Goal: Find specific page/section: Find specific page/section

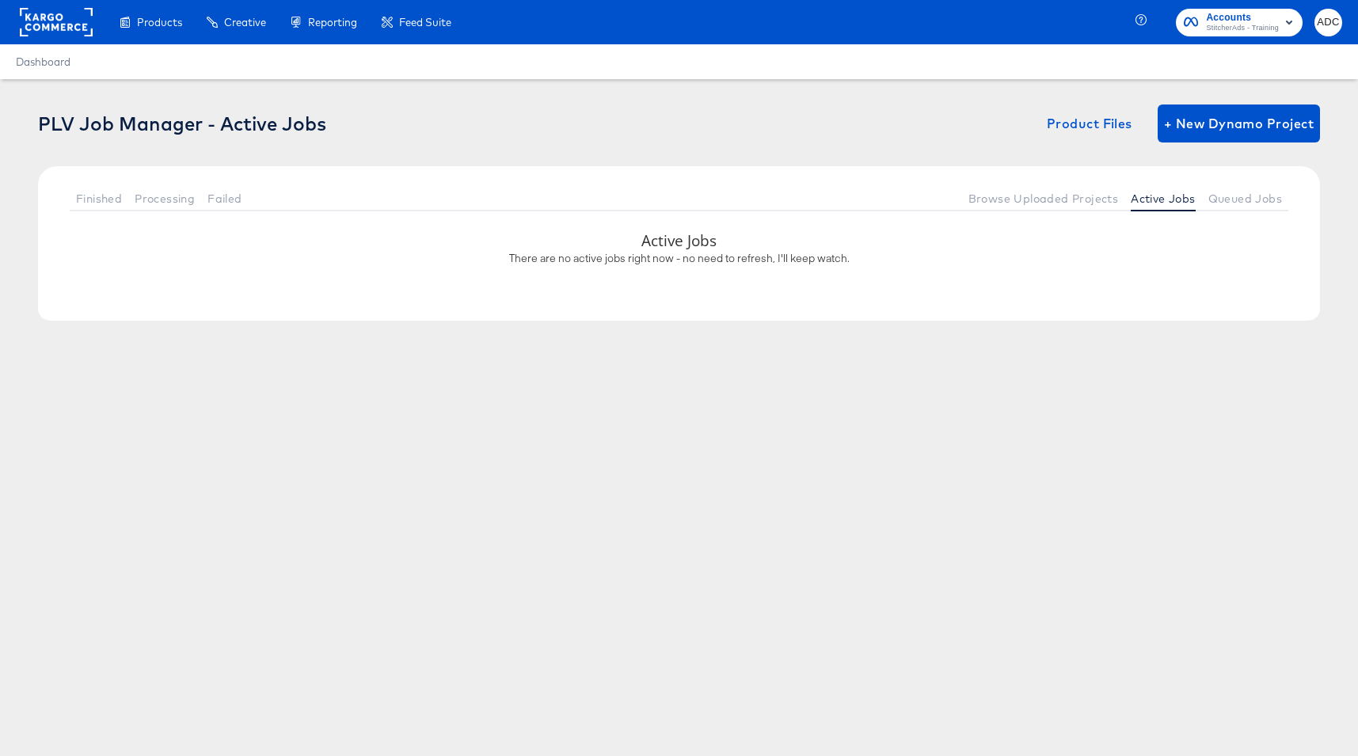
click at [43, 30] on rect at bounding box center [56, 22] width 73 height 29
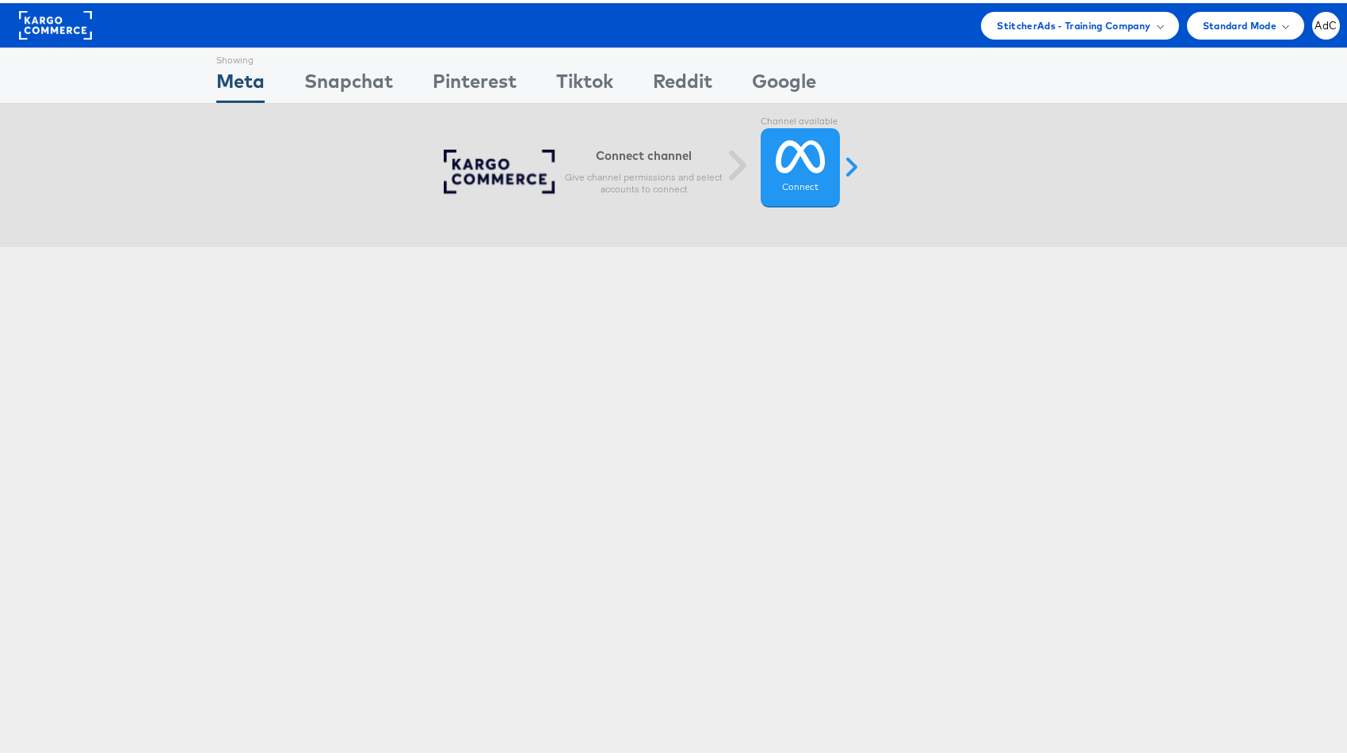
click at [1310, 37] on div "StitcherAds - Training Company Switch Company Staging Testing Company Manage Ro…" at bounding box center [679, 22] width 1358 height 44
click at [1314, 25] on span "AdC" at bounding box center [1325, 22] width 22 height 10
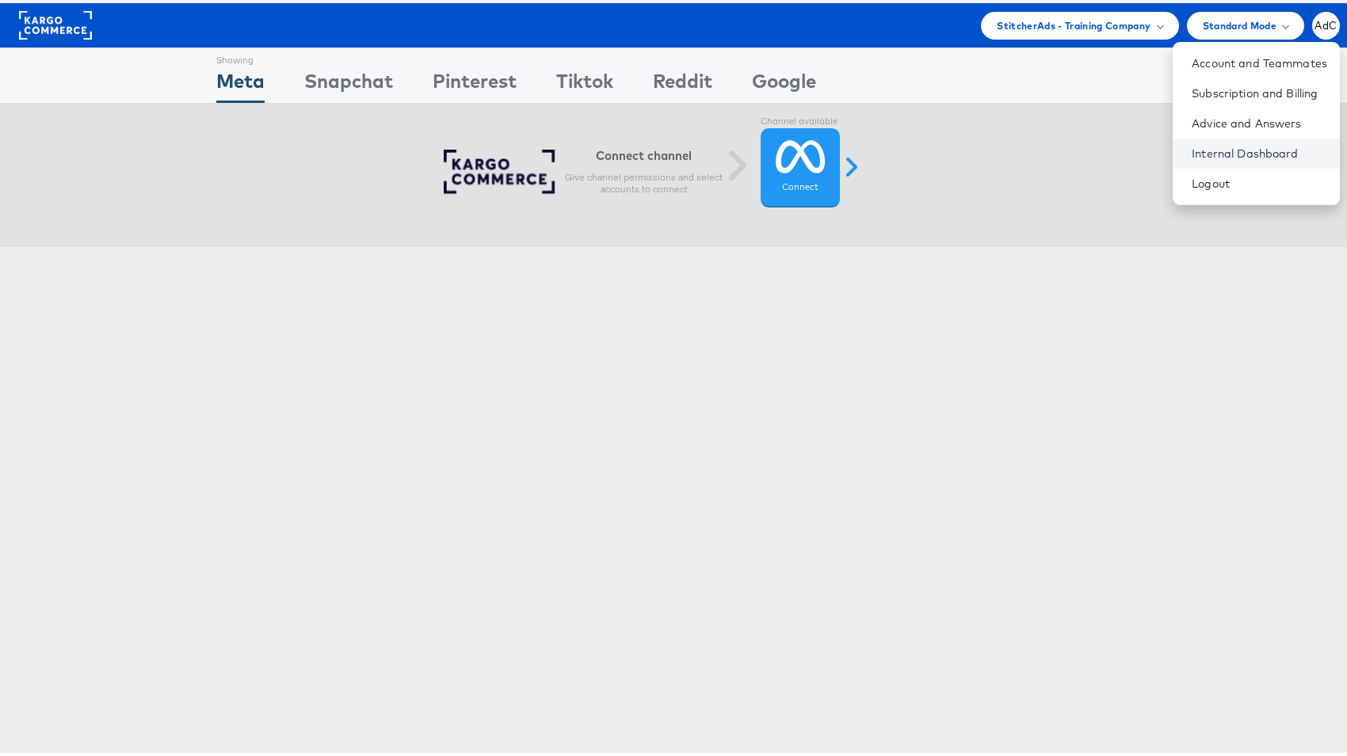
click at [1202, 146] on link "Internal Dashboard" at bounding box center [1258, 151] width 135 height 16
click at [1214, 150] on link "Internal Dashboard" at bounding box center [1258, 151] width 135 height 16
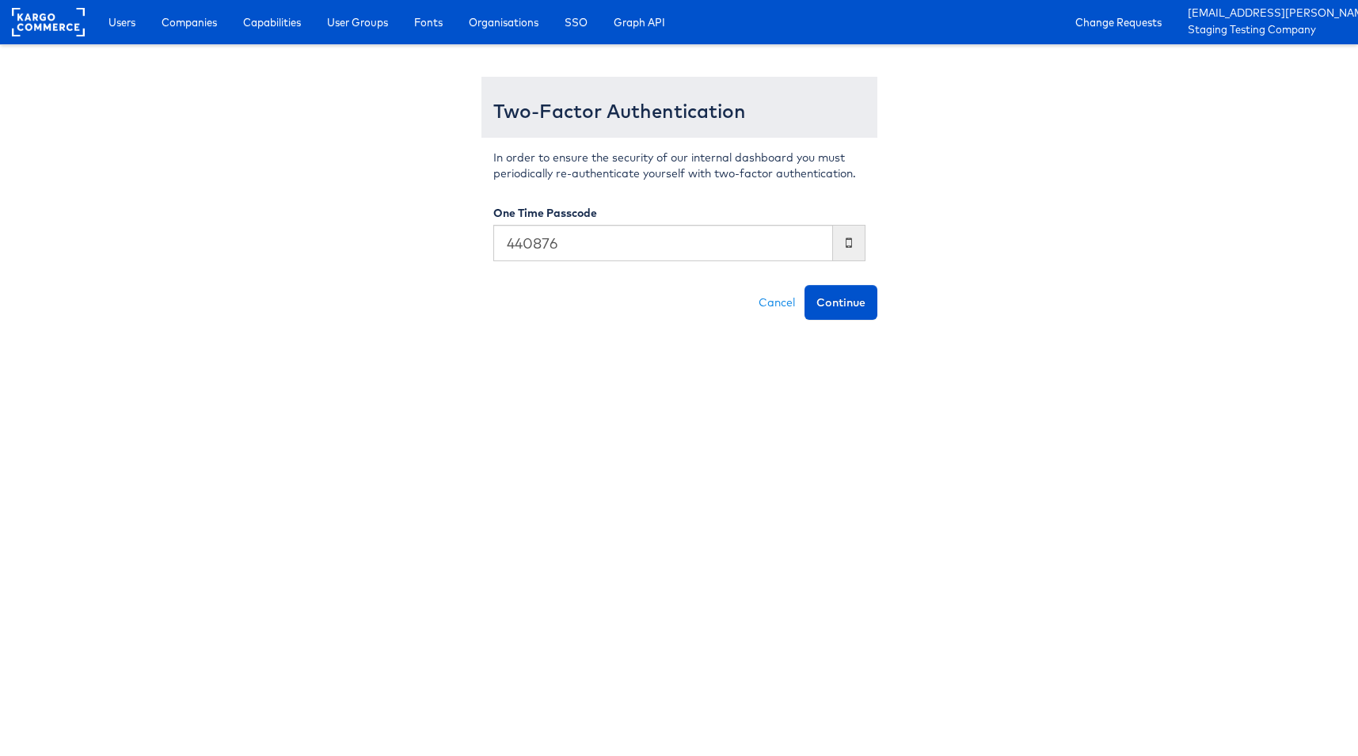
type input "440876"
click at [805, 285] on button "Continue" at bounding box center [841, 302] width 73 height 35
